Goal: Find specific page/section: Find specific page/section

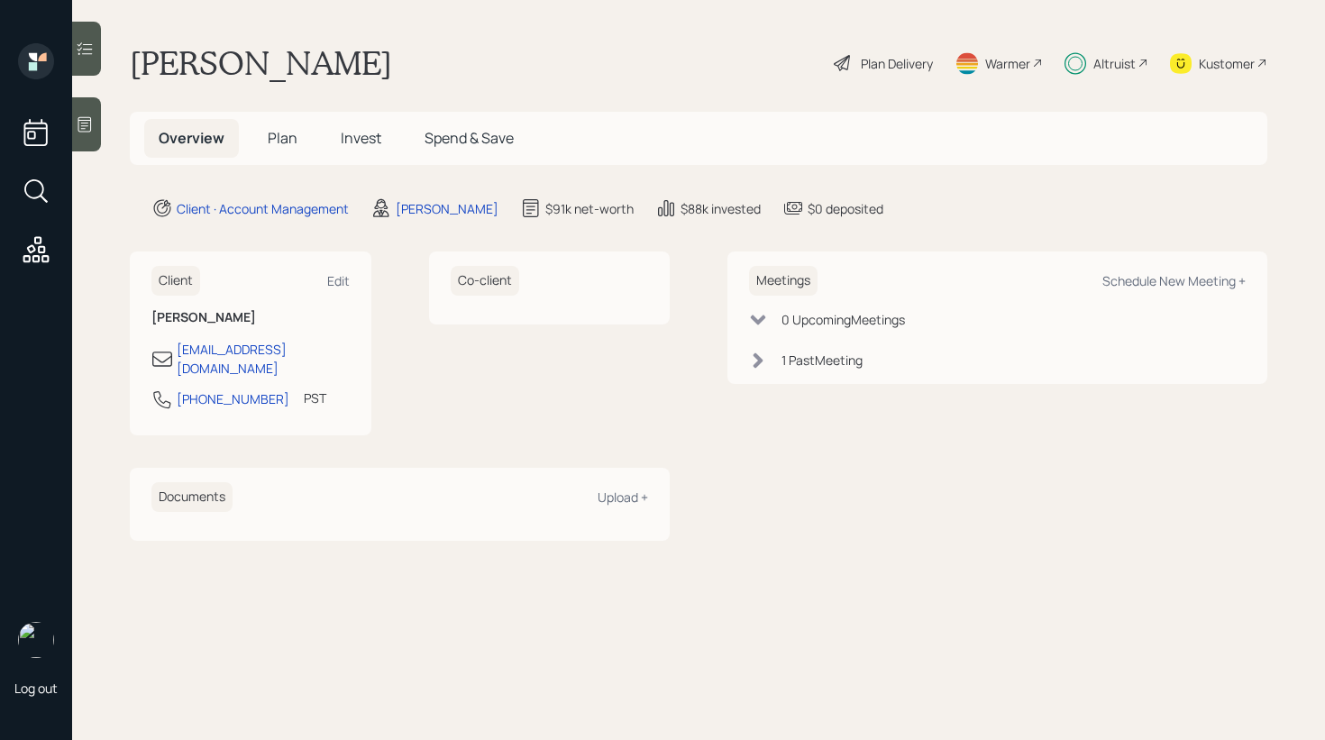
click at [95, 55] on div at bounding box center [86, 49] width 29 height 54
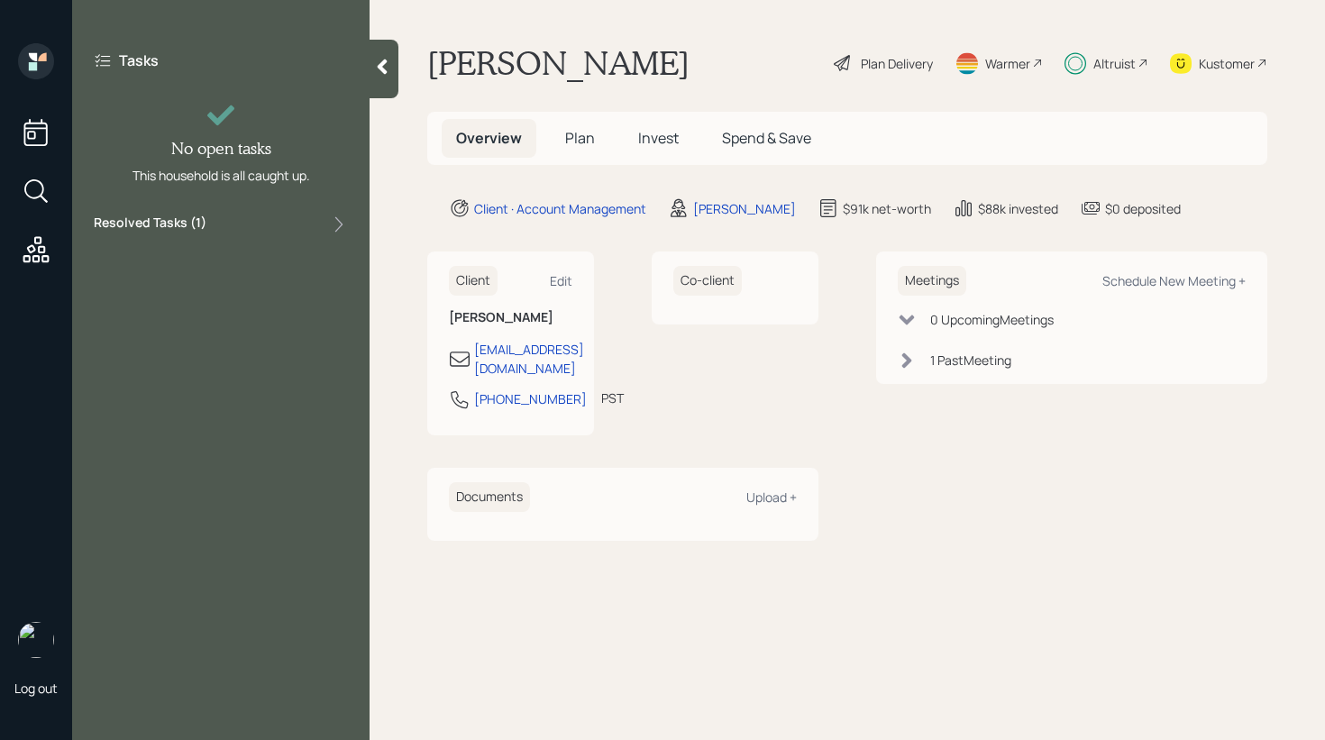
click at [286, 228] on div "Resolved Tasks ( 1 )" at bounding box center [221, 225] width 254 height 22
click at [283, 229] on div "Resolved Tasks ( 1 )" at bounding box center [221, 225] width 254 height 22
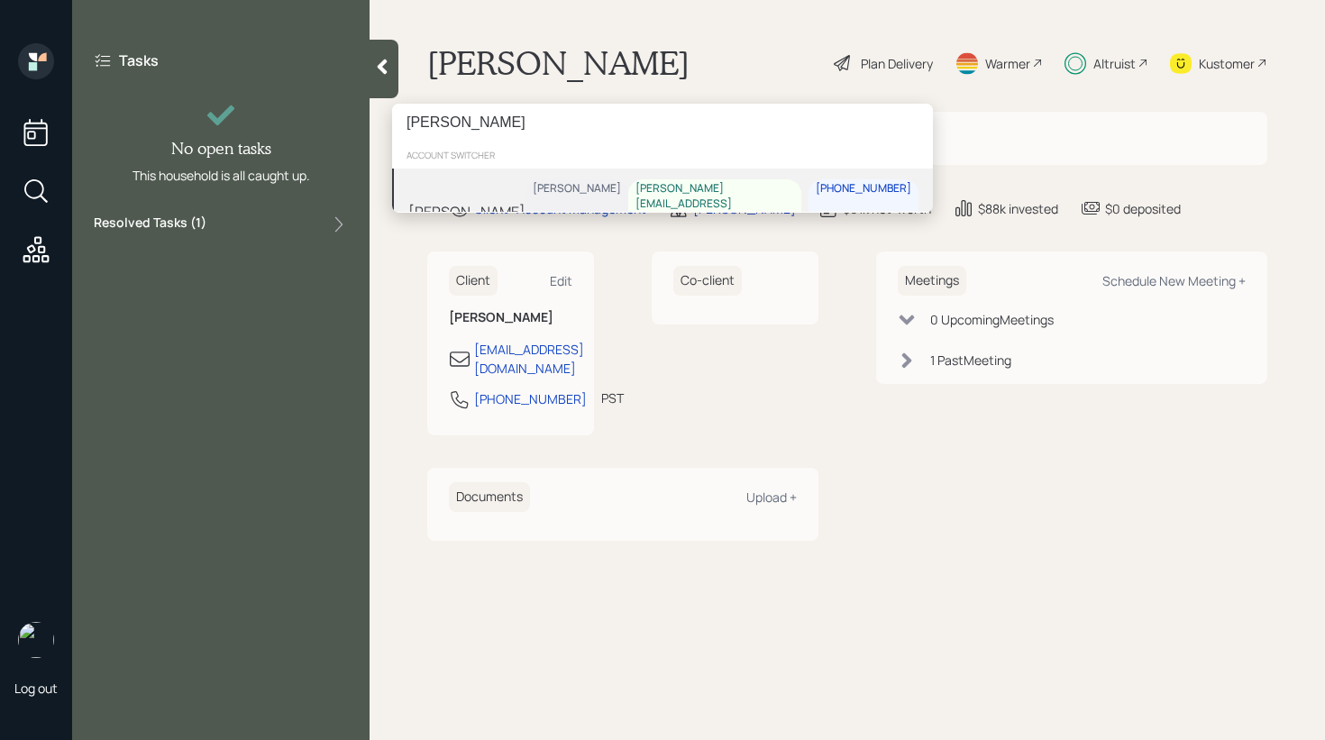
type input "[PERSON_NAME]"
click at [566, 201] on div "[PERSON_NAME] [PERSON_NAME] [PERSON_NAME][EMAIL_ADDRESS][PERSON_NAME][DOMAIN_NA…" at bounding box center [662, 212] width 541 height 86
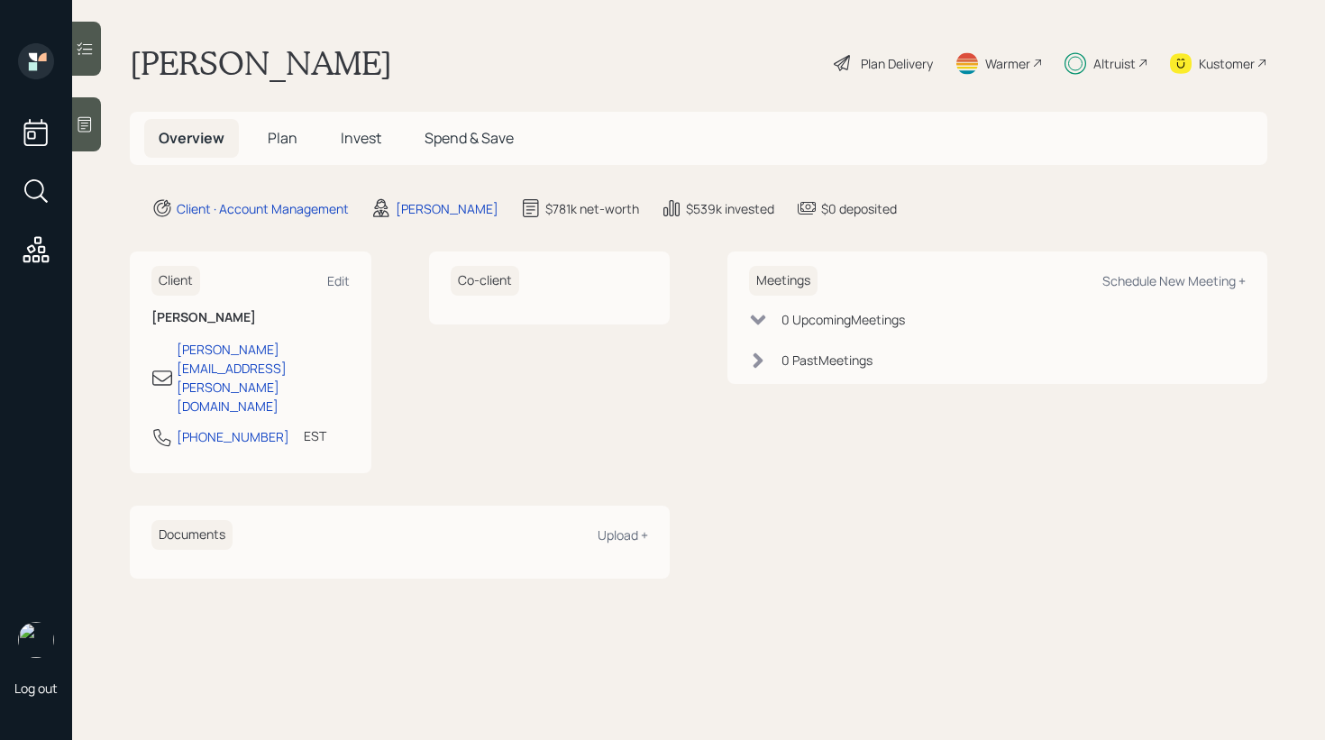
click at [83, 57] on icon at bounding box center [85, 49] width 18 height 18
